Goal: Task Accomplishment & Management: Complete application form

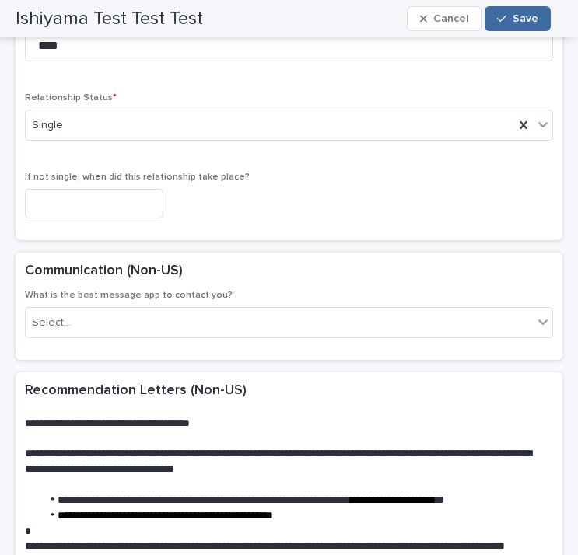
scroll to position [2254, 0]
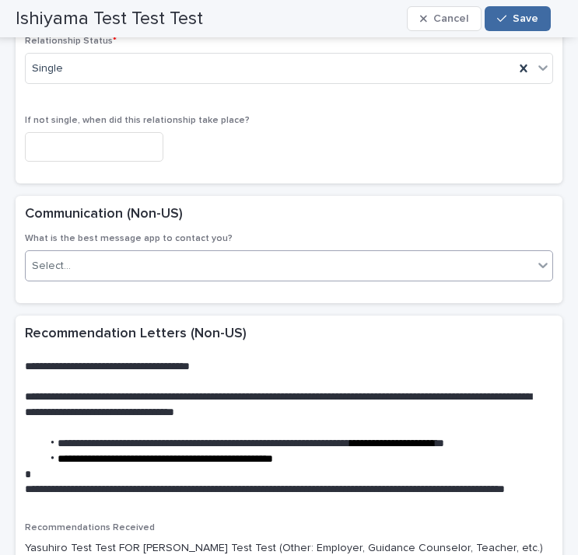
click at [404, 281] on div "Select..." at bounding box center [289, 265] width 528 height 31
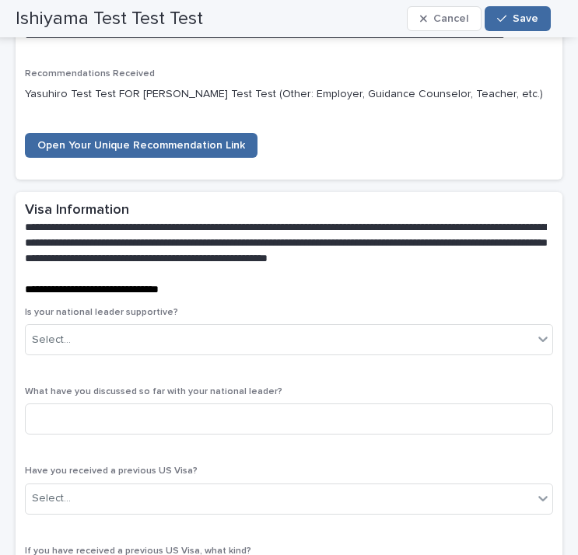
scroll to position [2720, 0]
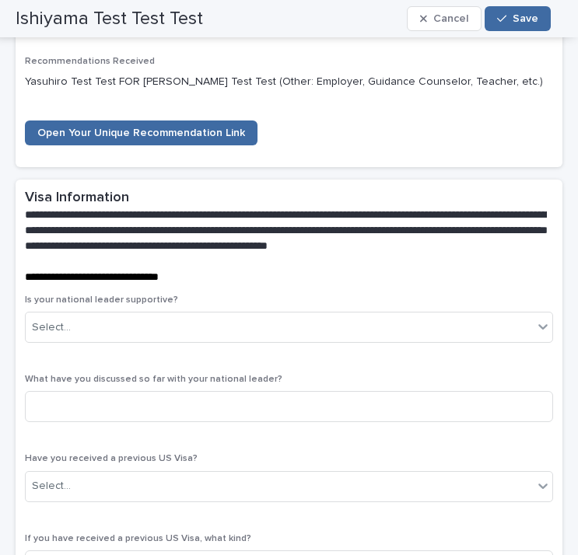
click at [295, 254] on p "**********" at bounding box center [286, 231] width 522 height 47
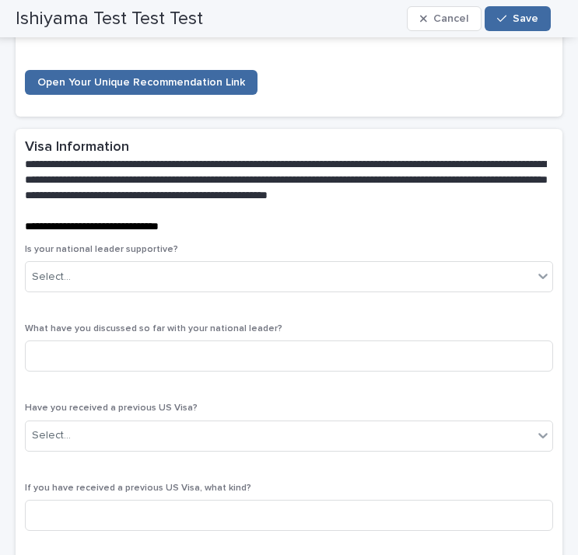
scroll to position [2798, 0]
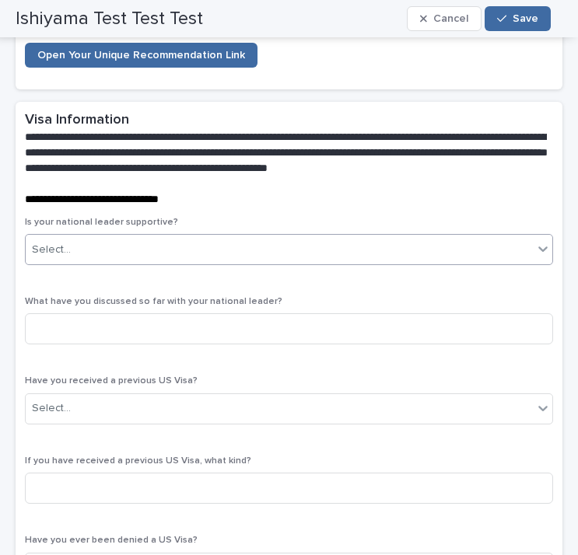
click at [519, 263] on div "Select..." at bounding box center [279, 250] width 507 height 26
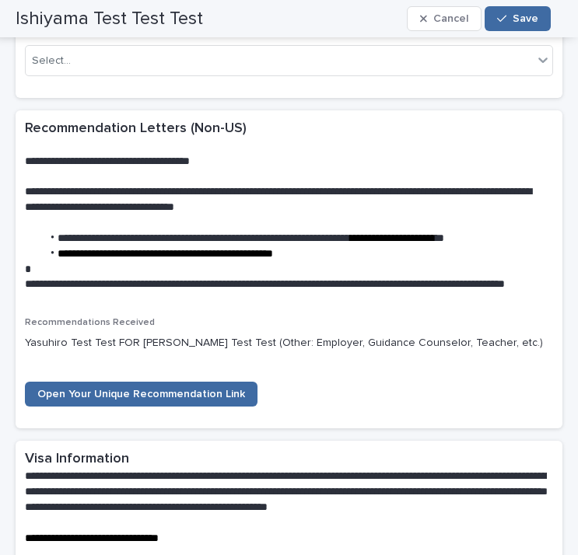
scroll to position [2487, 0]
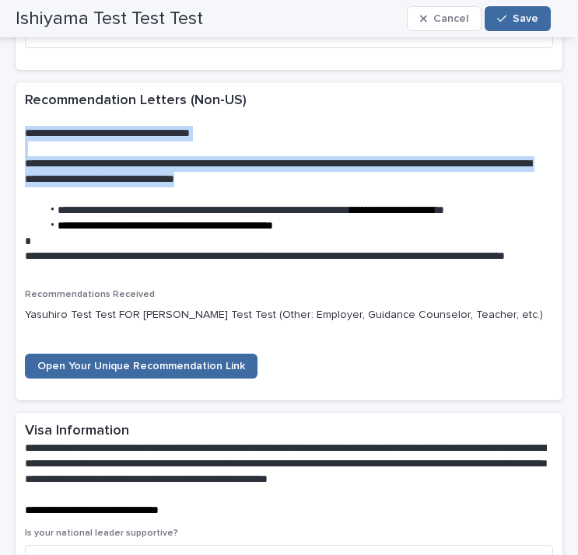
drag, startPoint x: 255, startPoint y: 179, endPoint x: 22, endPoint y: 143, distance: 235.9
click at [22, 143] on div "**********" at bounding box center [289, 185] width 546 height 207
click at [337, 261] on p "**********" at bounding box center [280, 264] width 510 height 31
drag, startPoint x: 327, startPoint y: 191, endPoint x: 17, endPoint y: 146, distance: 313.4
click at [17, 146] on div "**********" at bounding box center [289, 185] width 546 height 207
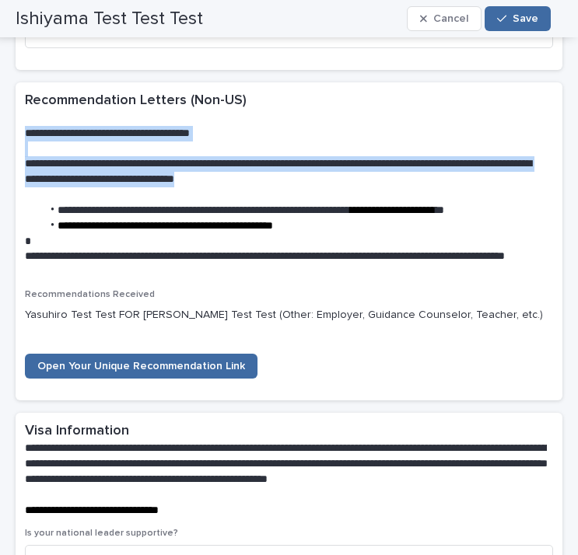
click at [468, 319] on div "Yasuhiro Test Test FOR [PERSON_NAME] Test Test (Other: Employer, Guidance Couns…" at bounding box center [289, 313] width 528 height 19
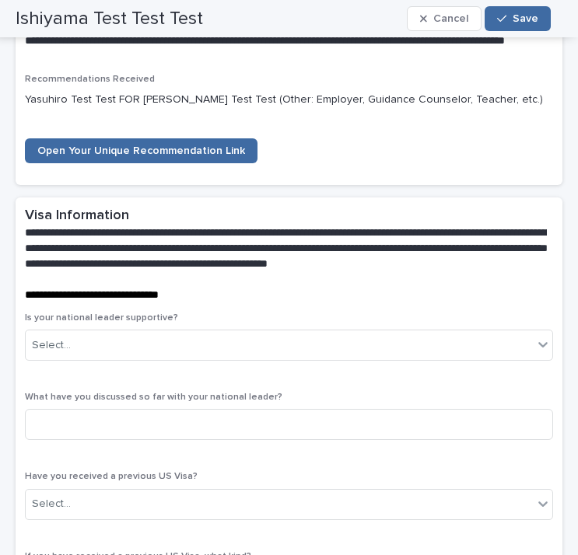
scroll to position [2720, 0]
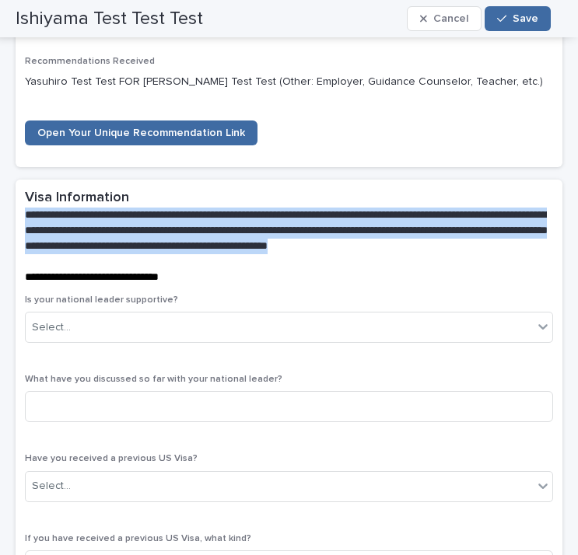
drag, startPoint x: 152, startPoint y: 278, endPoint x: 26, endPoint y: 228, distance: 135.0
click at [26, 228] on p "**********" at bounding box center [286, 231] width 522 height 47
copy span "**********"
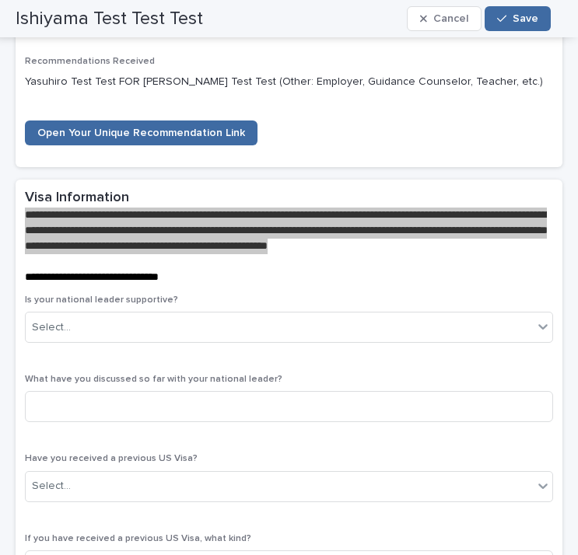
scroll to position [2798, 0]
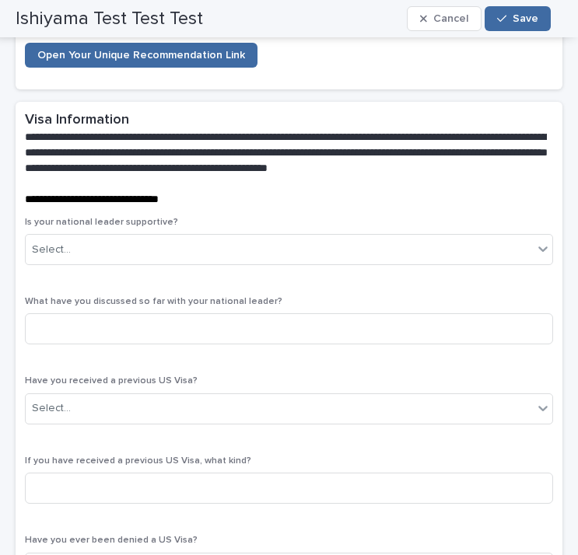
click at [341, 263] on div "Select..." at bounding box center [279, 250] width 507 height 26
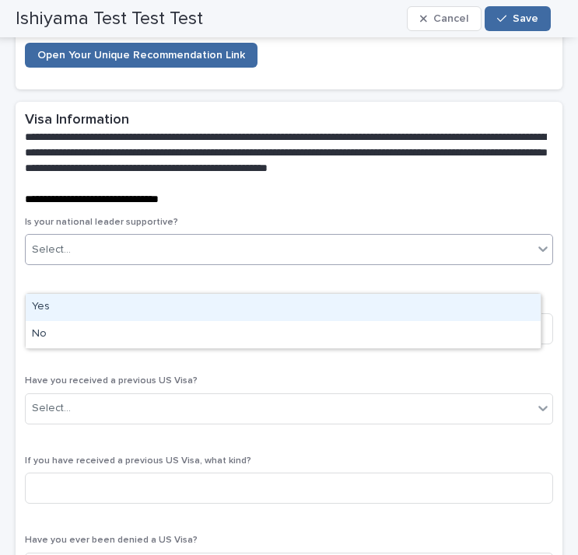
click at [341, 263] on div "Select..." at bounding box center [279, 250] width 507 height 26
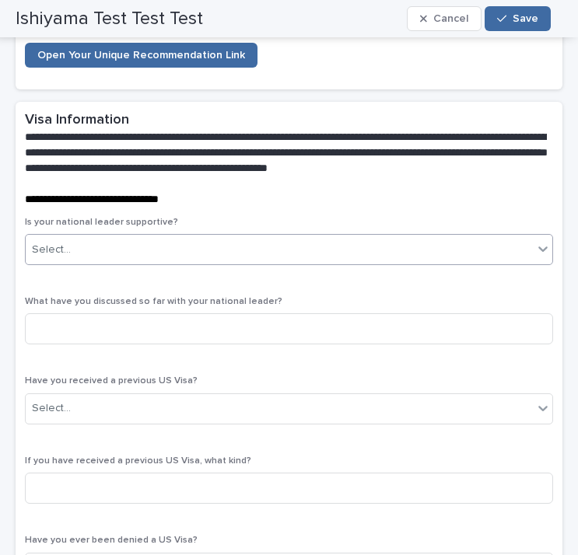
click at [341, 263] on div "Select..." at bounding box center [279, 250] width 507 height 26
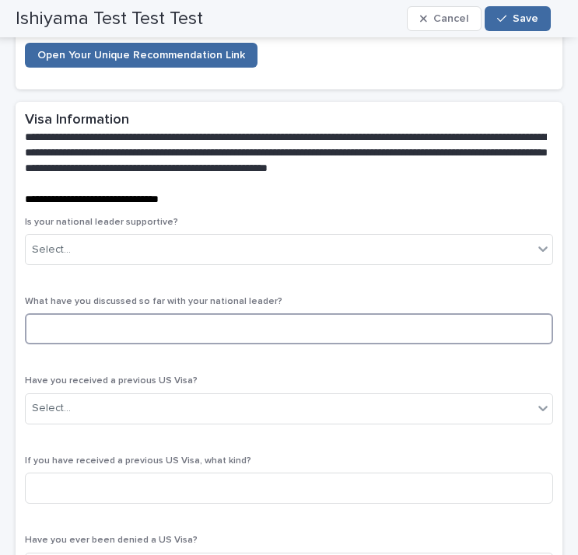
click at [330, 344] on input at bounding box center [289, 328] width 528 height 31
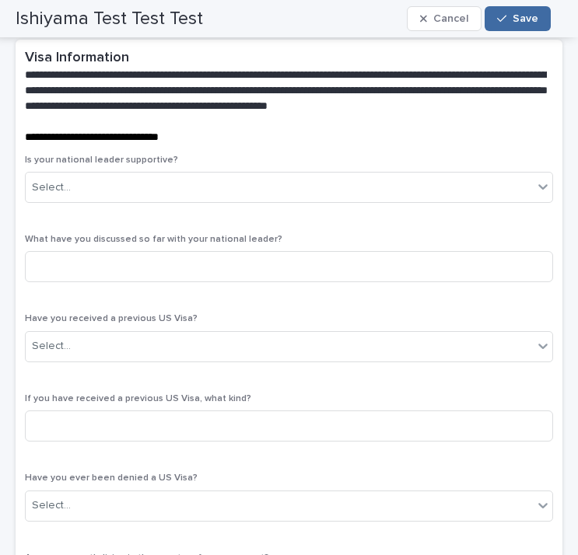
scroll to position [2876, 0]
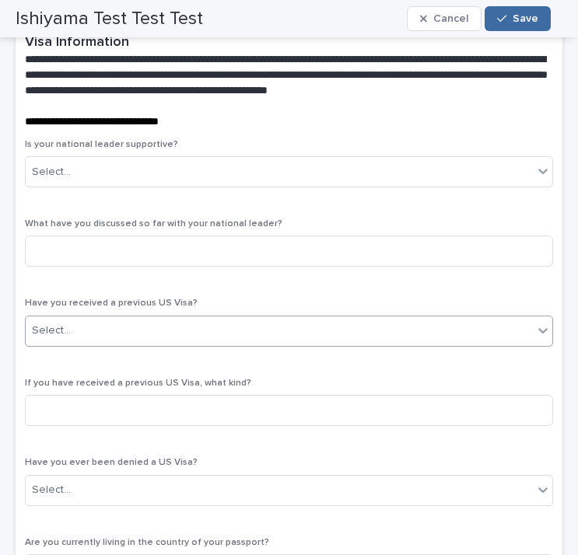
click at [312, 344] on div "Select..." at bounding box center [279, 331] width 507 height 26
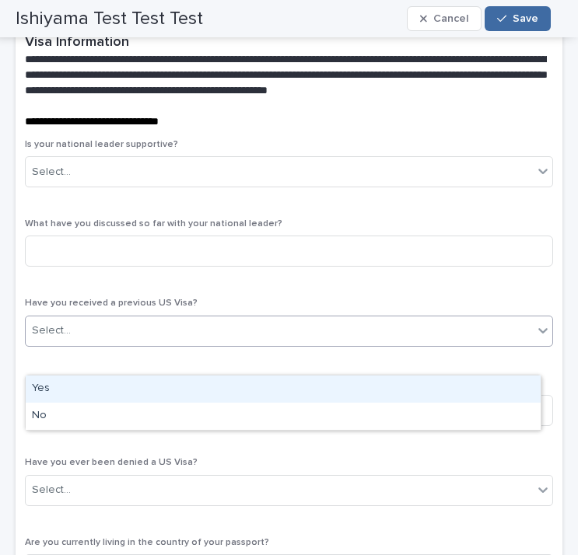
click at [312, 344] on div "Select..." at bounding box center [279, 331] width 507 height 26
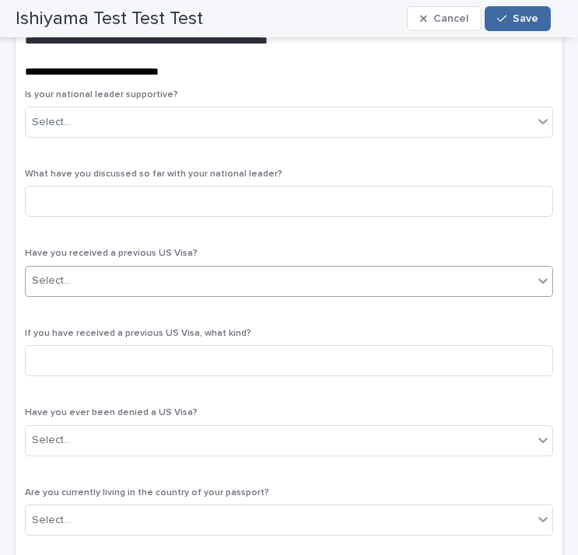
scroll to position [2954, 0]
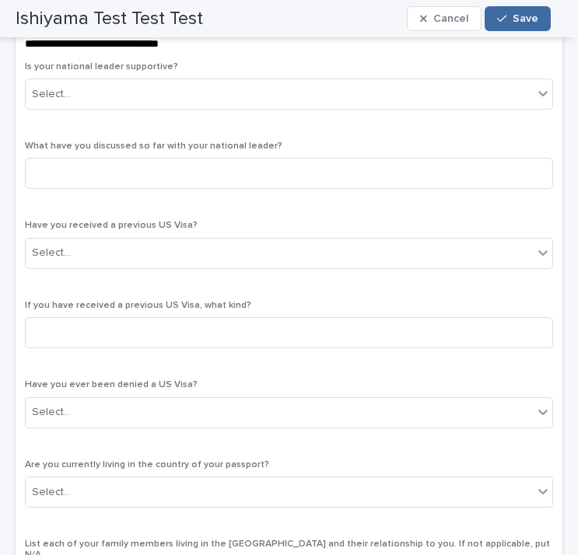
click at [319, 326] on div "Is your national leader supportive? Select... What have you discussed so far wi…" at bounding box center [289, 418] width 528 height 714
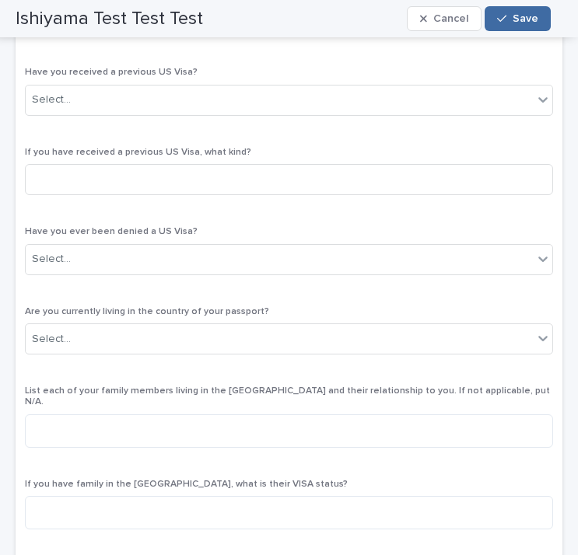
scroll to position [3109, 0]
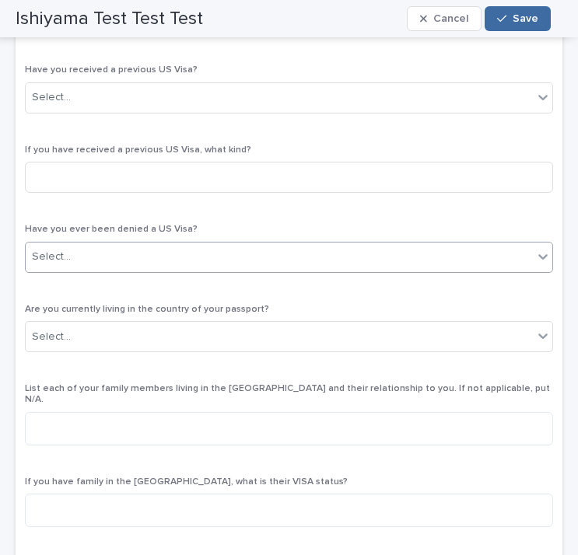
click at [411, 270] on div "Select..." at bounding box center [279, 257] width 507 height 26
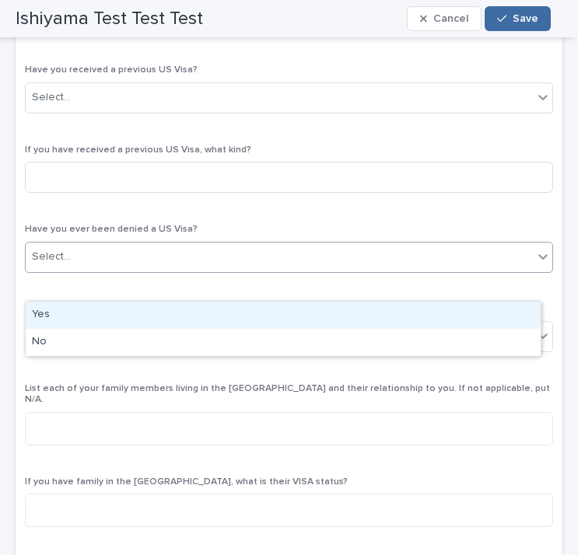
click at [411, 270] on div "Select..." at bounding box center [279, 257] width 507 height 26
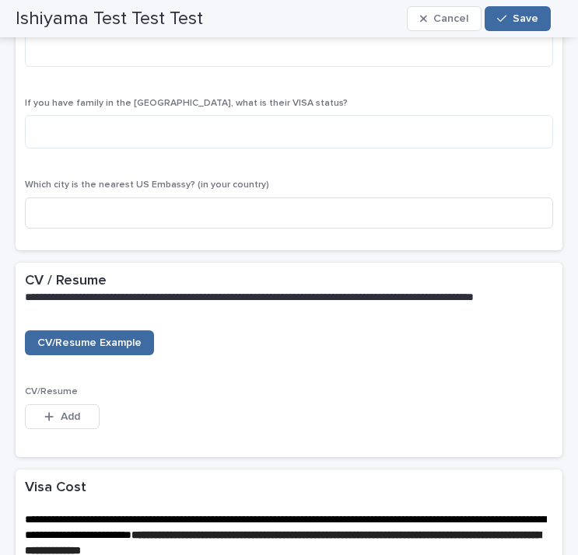
scroll to position [3498, 0]
